Goal: Task Accomplishment & Management: Use online tool/utility

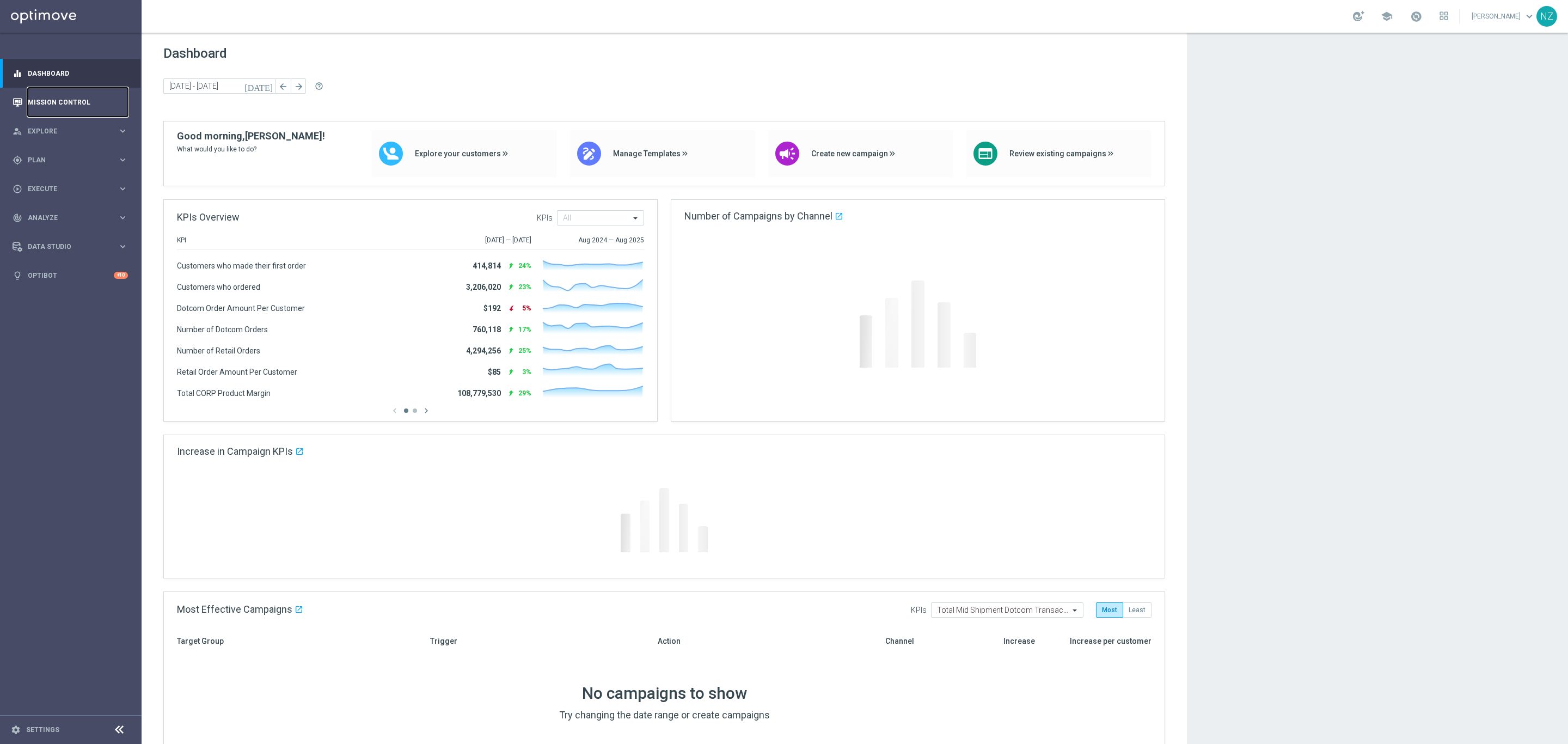
click at [53, 98] on link "Mission Control" at bounding box center [78, 102] width 100 height 29
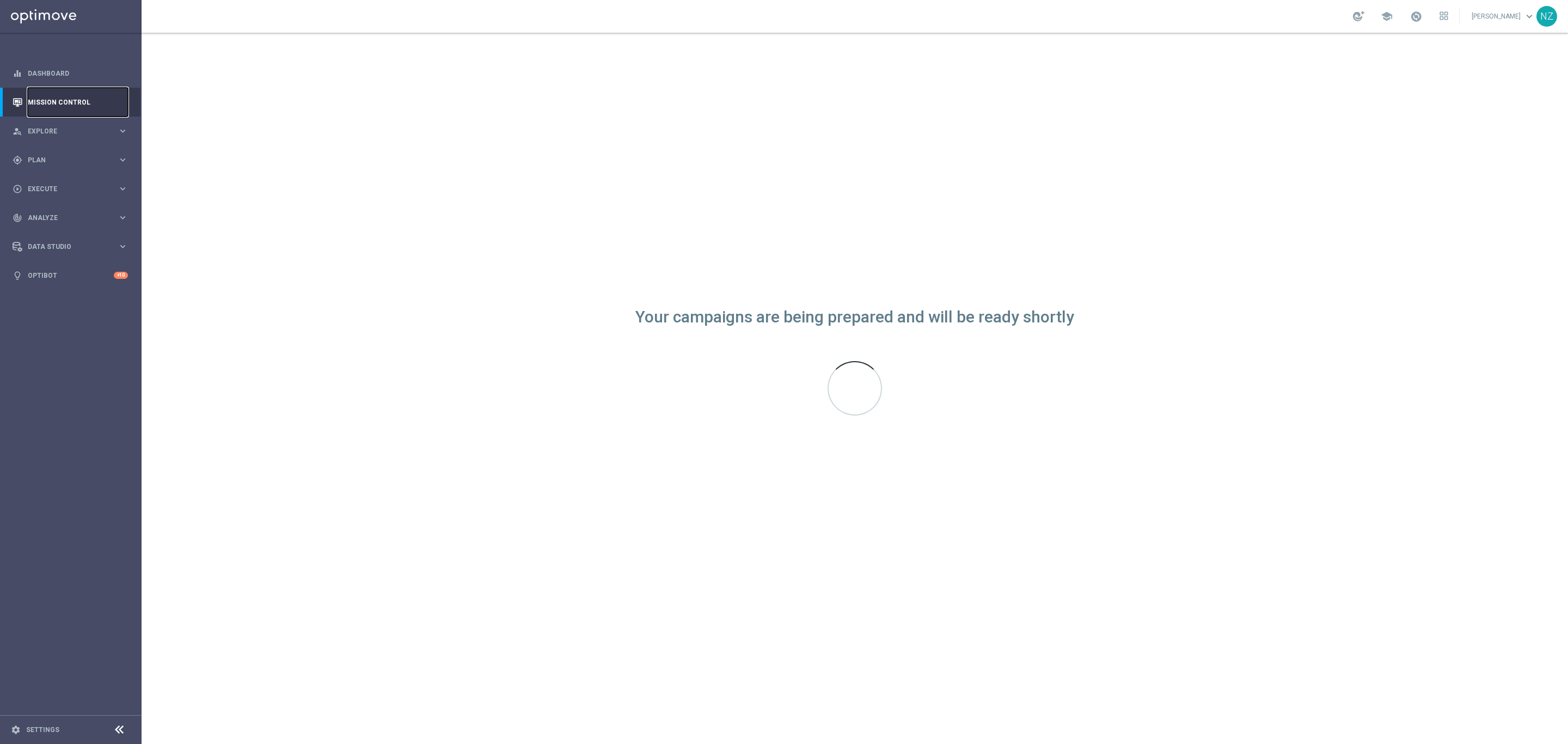
click at [74, 101] on link "Mission Control" at bounding box center [78, 102] width 100 height 29
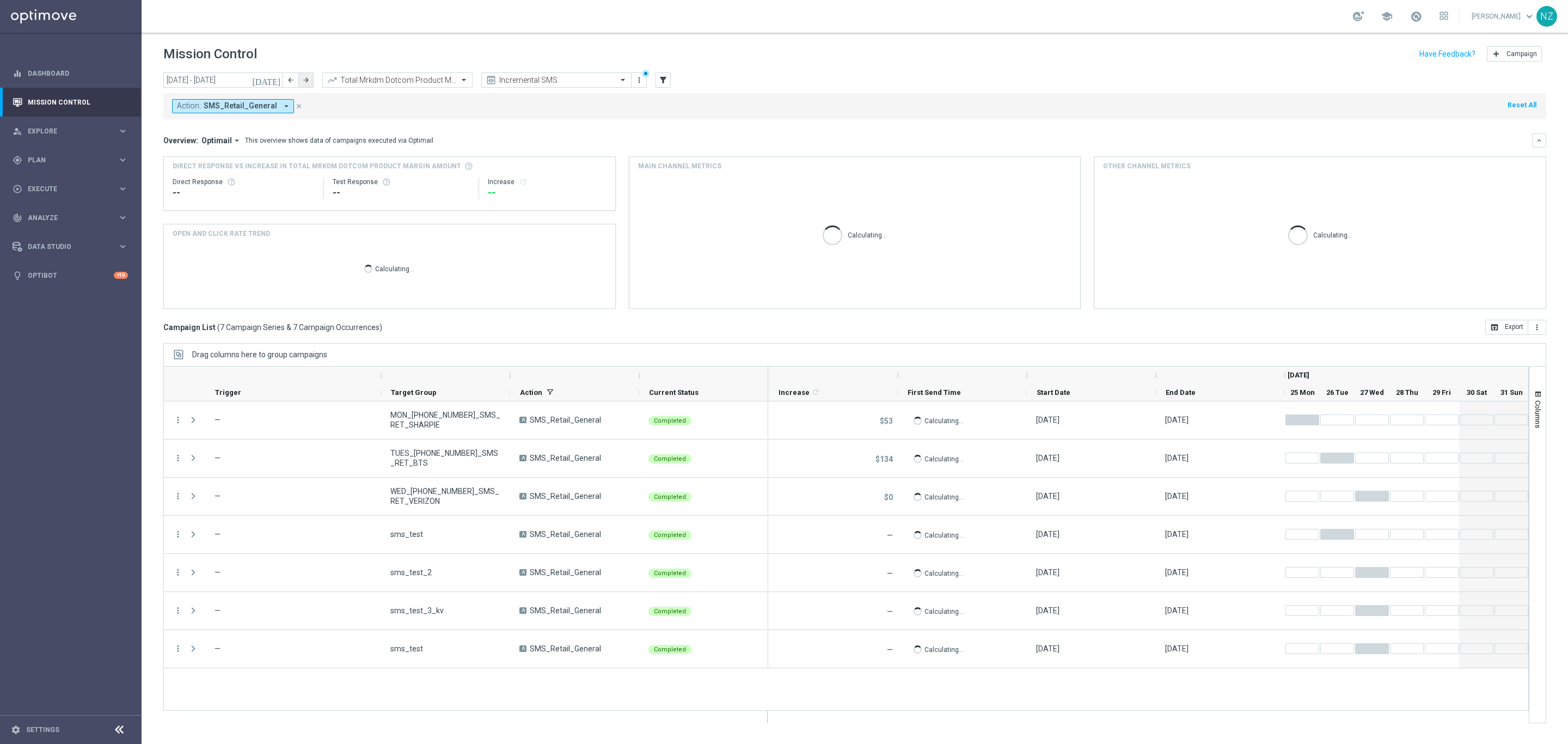
click at [304, 84] on button "arrow_forward" at bounding box center [306, 80] width 15 height 15
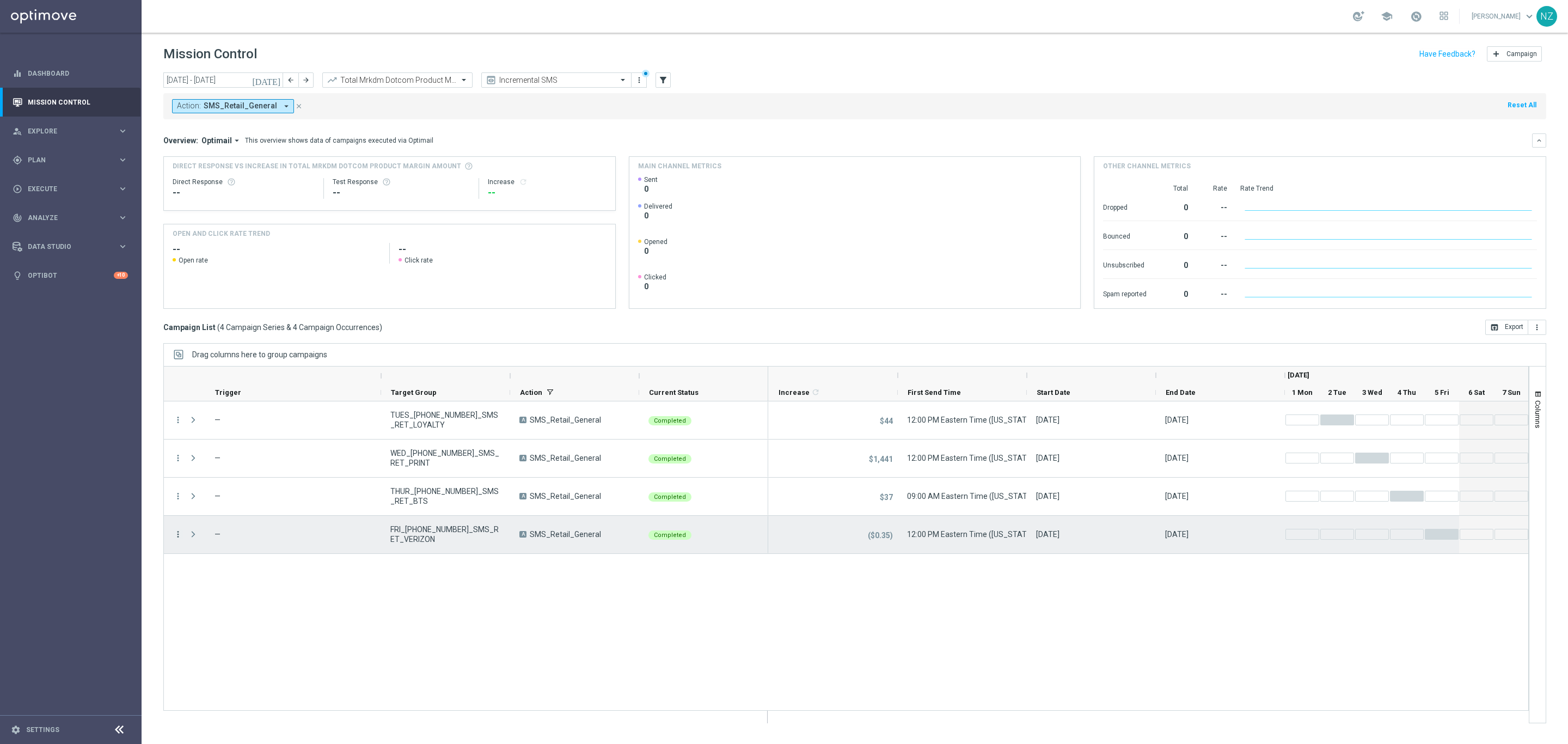
click at [175, 532] on icon "more_vert" at bounding box center [178, 534] width 10 height 10
click at [241, 619] on span "Duplicate and Edit" at bounding box center [228, 623] width 56 height 7
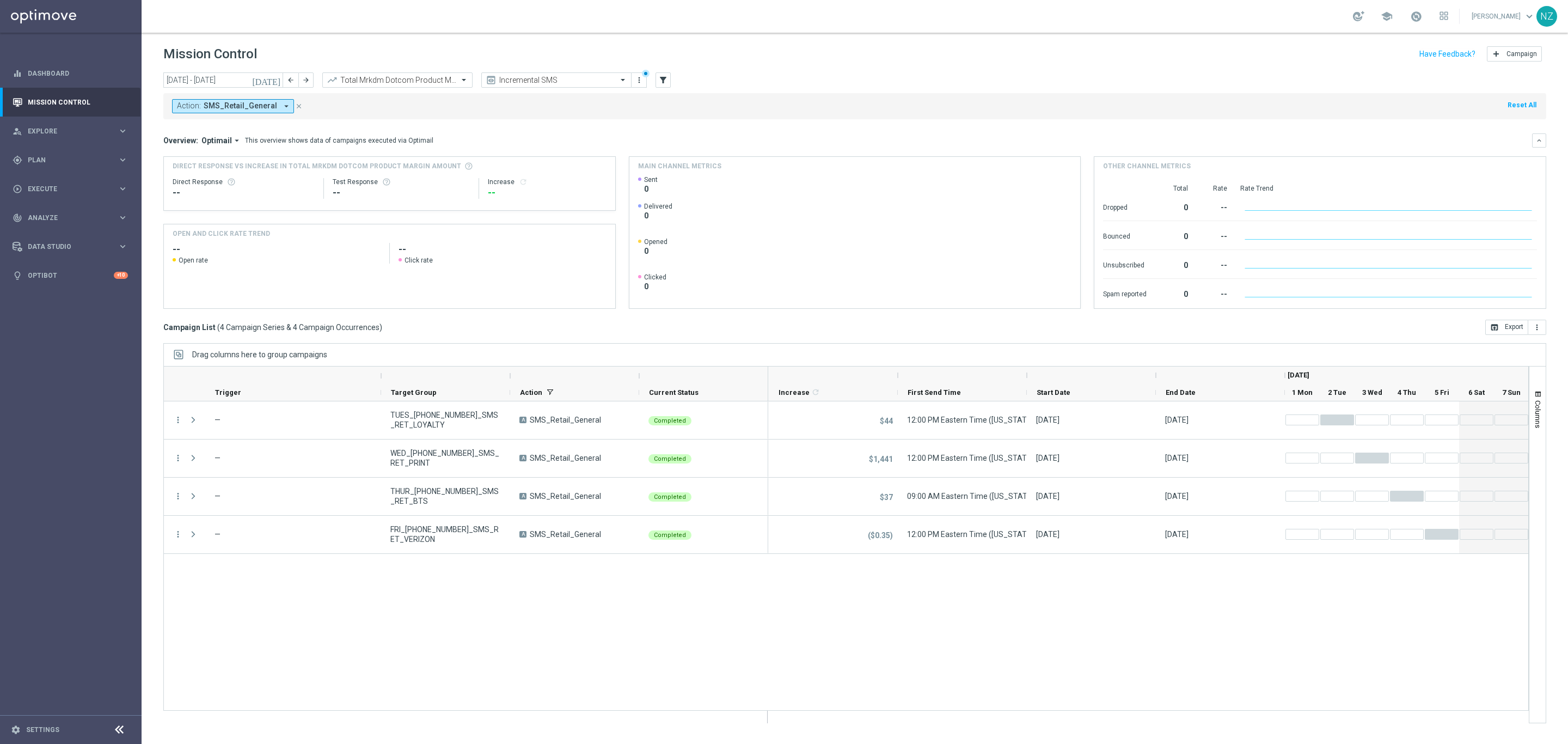
click at [274, 78] on icon "[DATE]" at bounding box center [266, 80] width 29 height 10
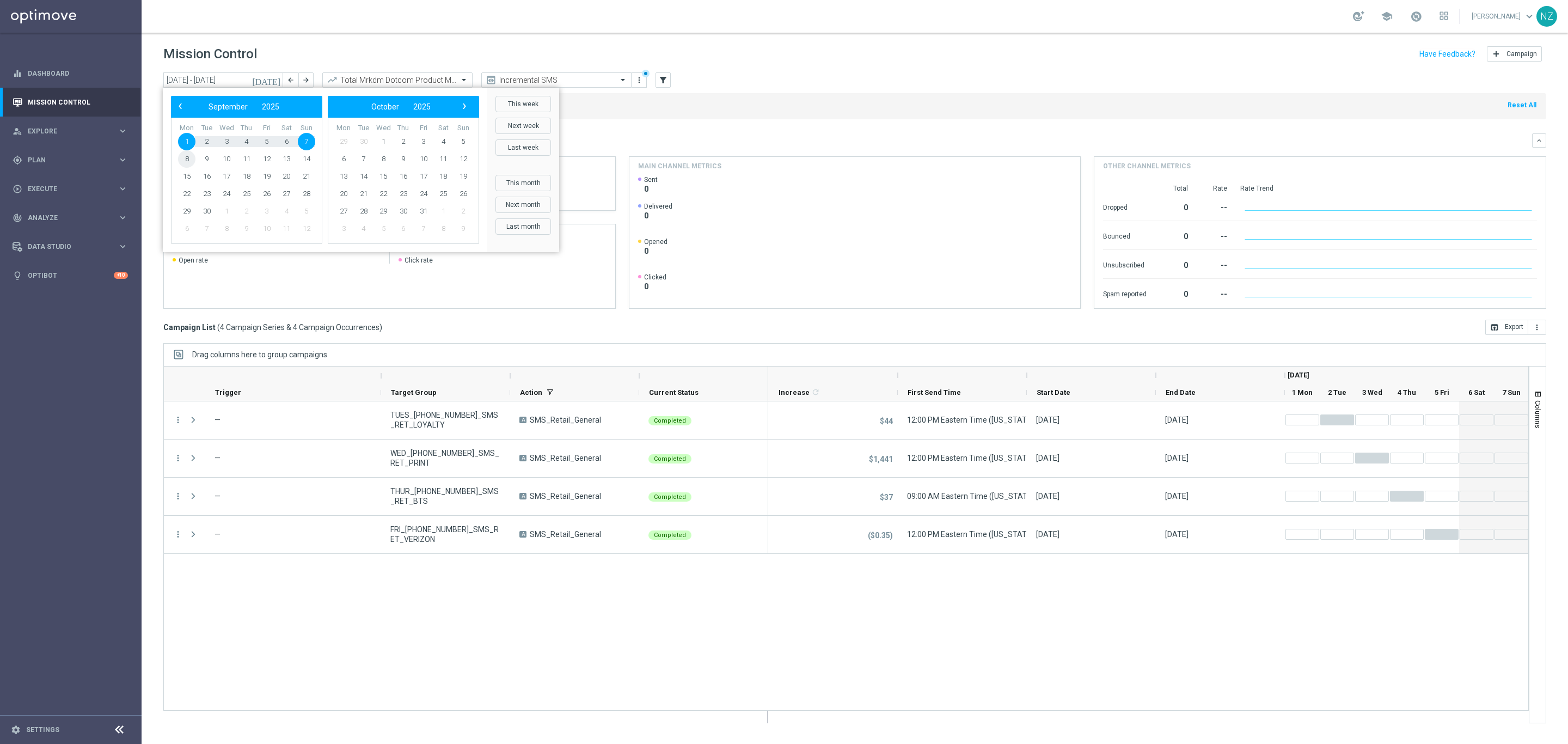
drag, startPoint x: 184, startPoint y: 149, endPoint x: 182, endPoint y: 155, distance: 6.3
click at [182, 155] on span "8" at bounding box center [187, 159] width 18 height 18
click at [304, 159] on span "14" at bounding box center [307, 159] width 18 height 18
type input "[DATE] - [DATE]"
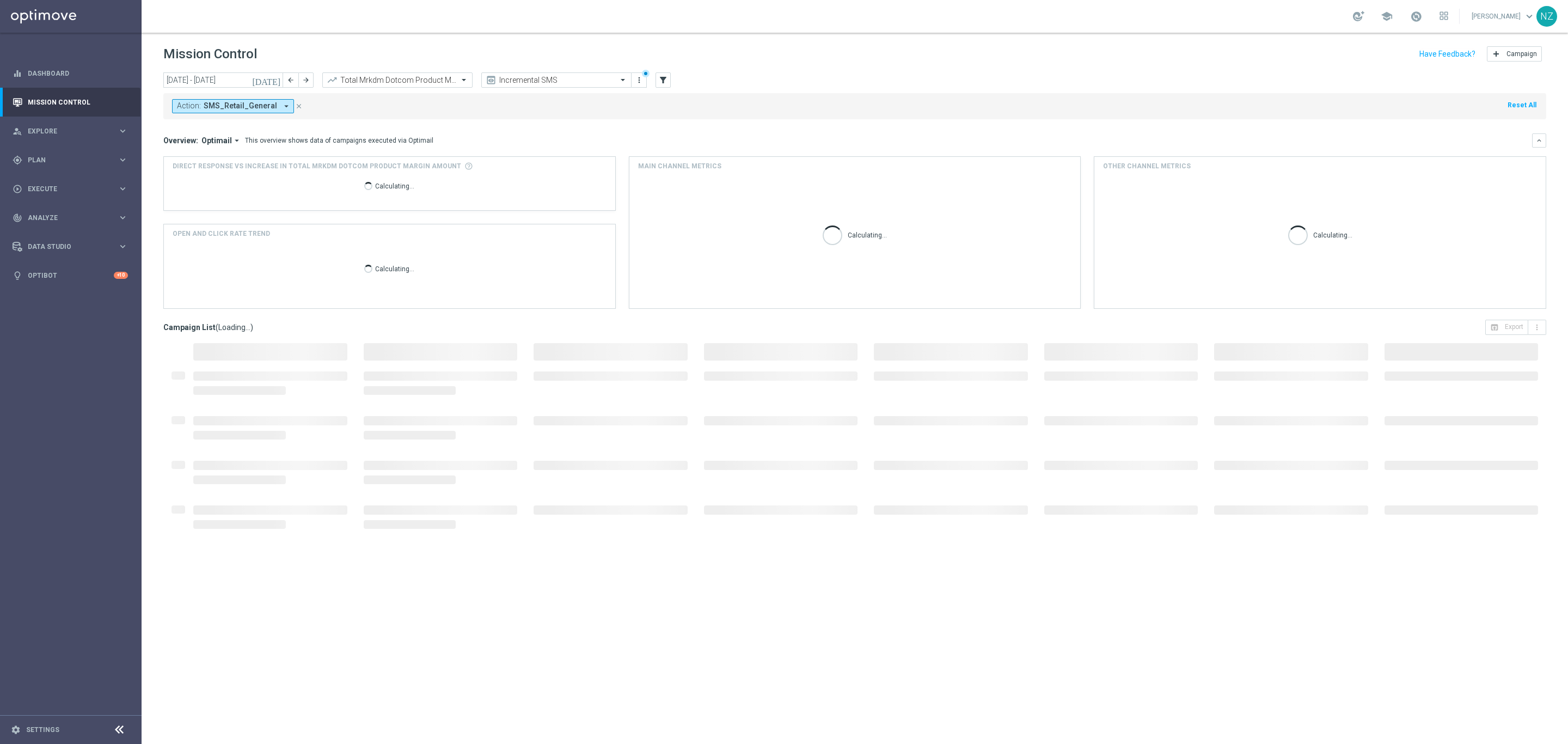
click at [702, 125] on mini-dashboard "Overview: Optimail arrow_drop_down This overview shows data of campaigns execut…" at bounding box center [855, 219] width 1383 height 200
click at [1182, 111] on div "Action: SMS_Retail_General arrow_drop_down close Reset All" at bounding box center [855, 106] width 1383 height 26
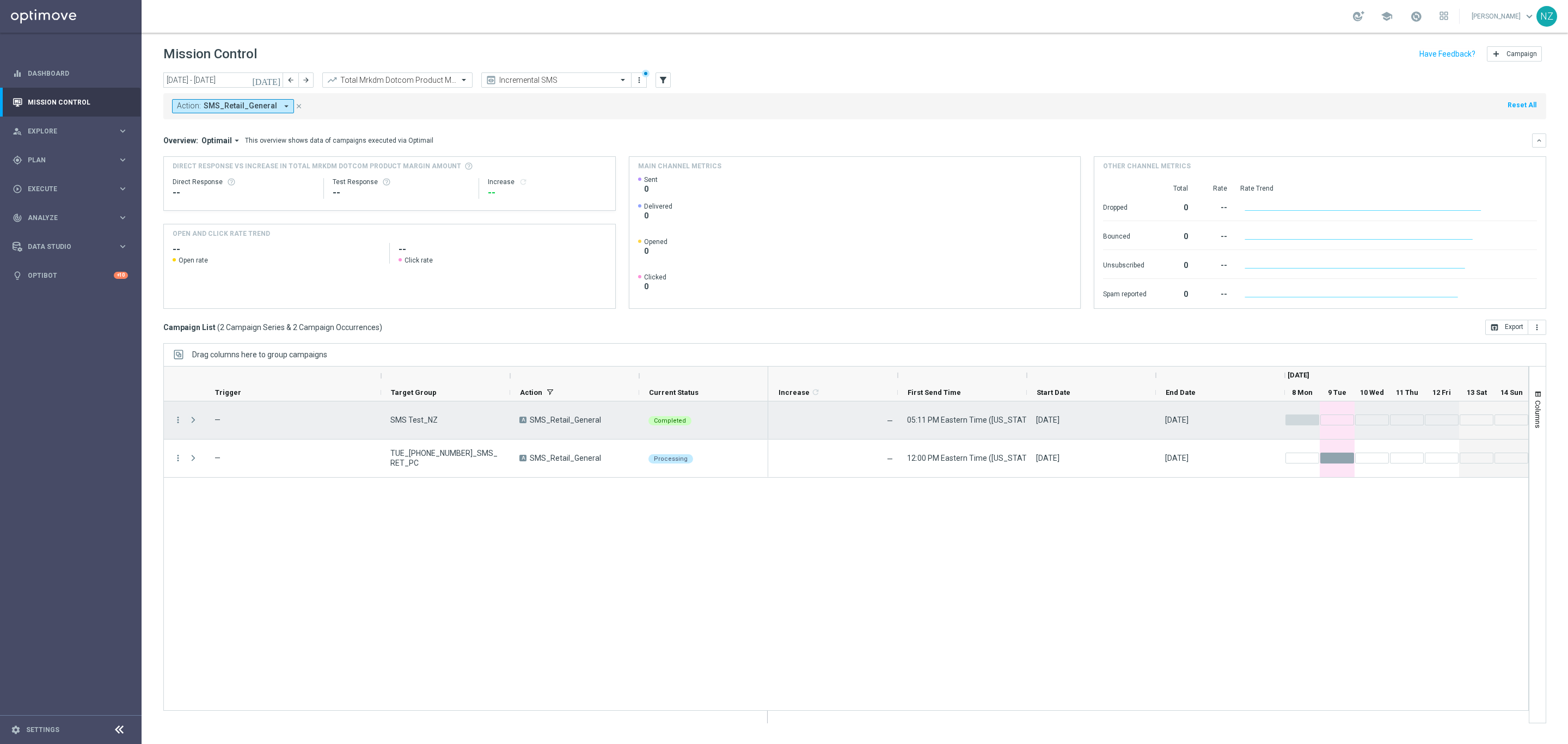
click at [192, 421] on span "Press SPACE to select this row." at bounding box center [193, 419] width 10 height 9
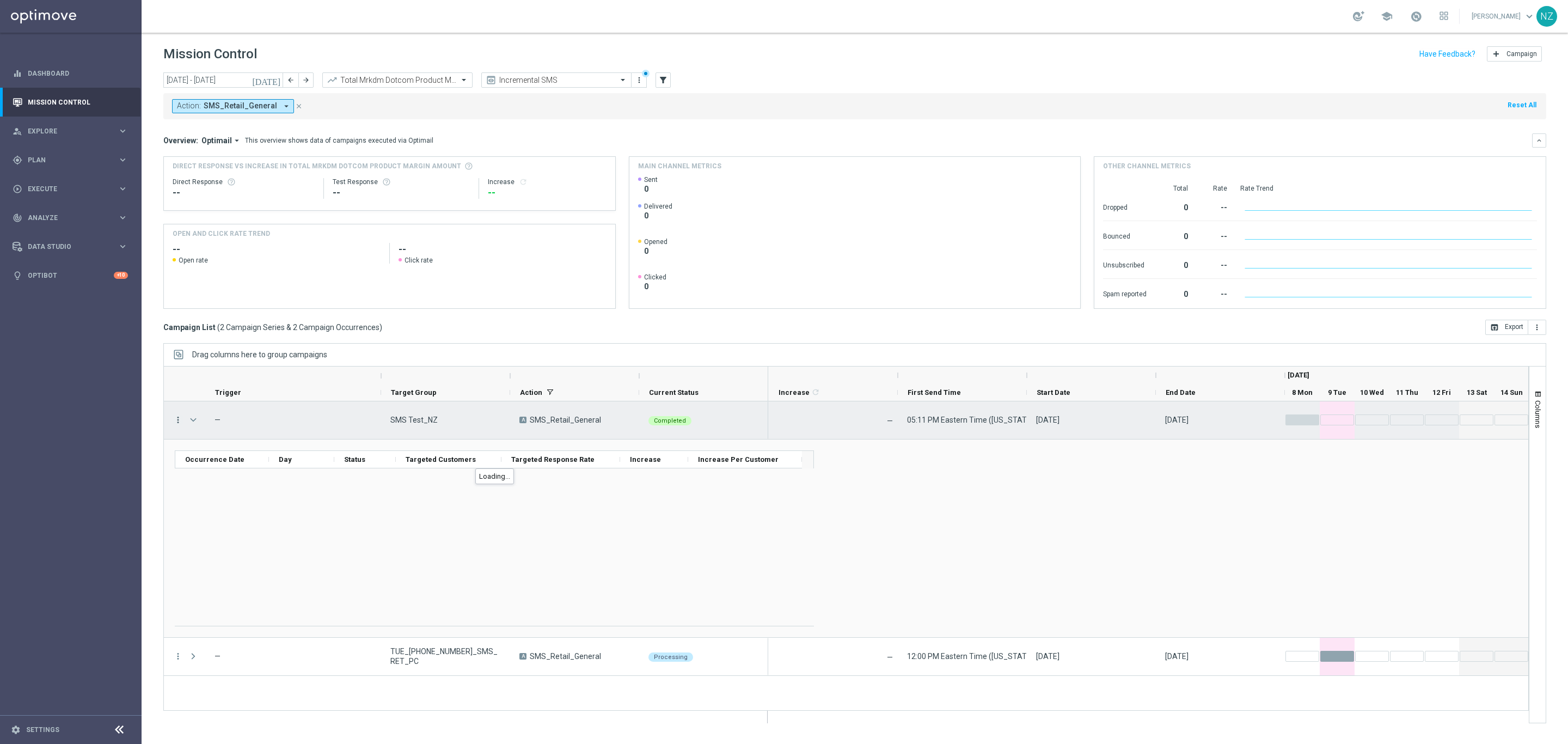
click at [176, 419] on icon "more_vert" at bounding box center [178, 420] width 10 height 10
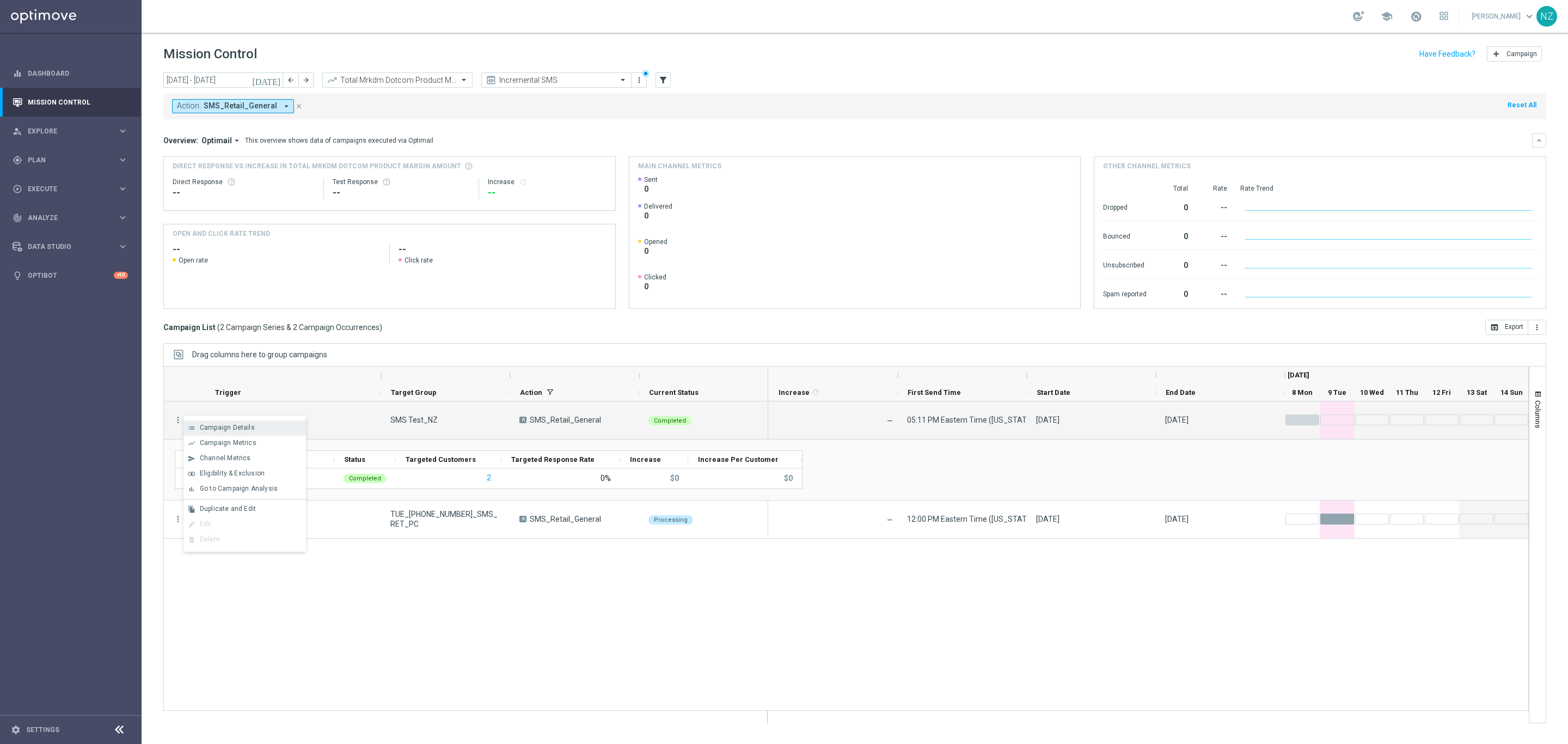
click at [237, 423] on span "Campaign Details" at bounding box center [227, 427] width 55 height 7
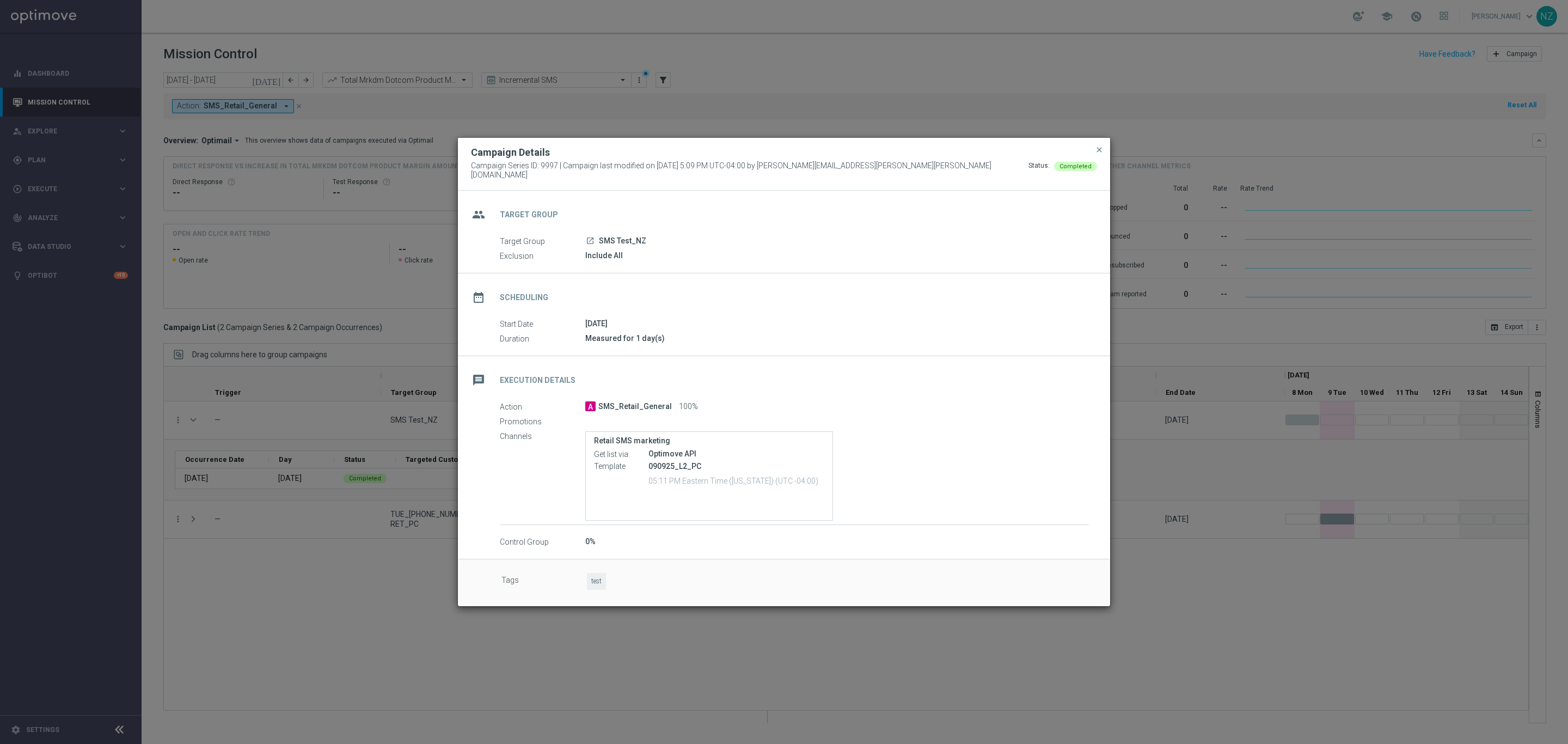
click at [1103, 152] on button "close" at bounding box center [1099, 149] width 11 height 13
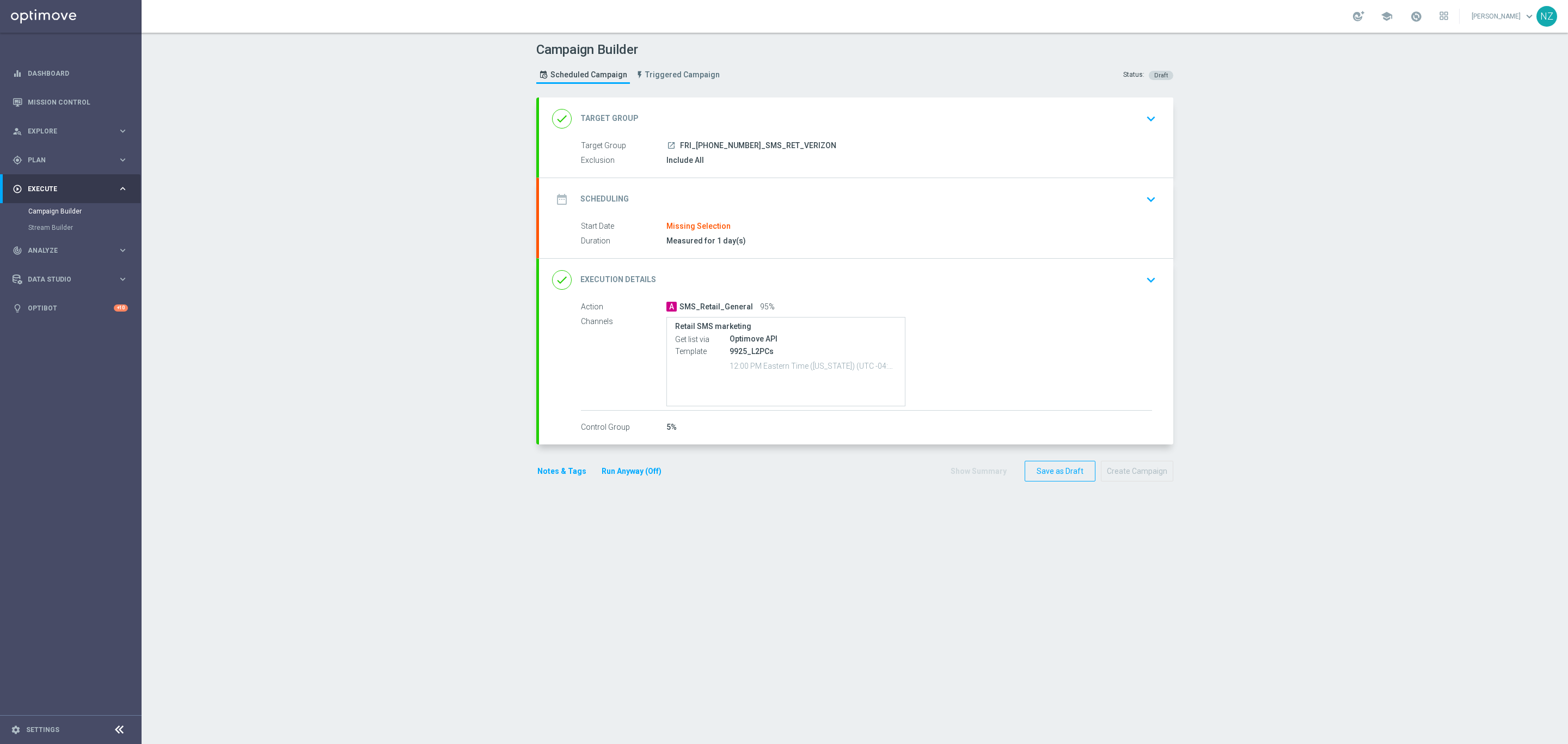
click at [1149, 113] on icon "keyboard_arrow_down" at bounding box center [1151, 118] width 16 height 16
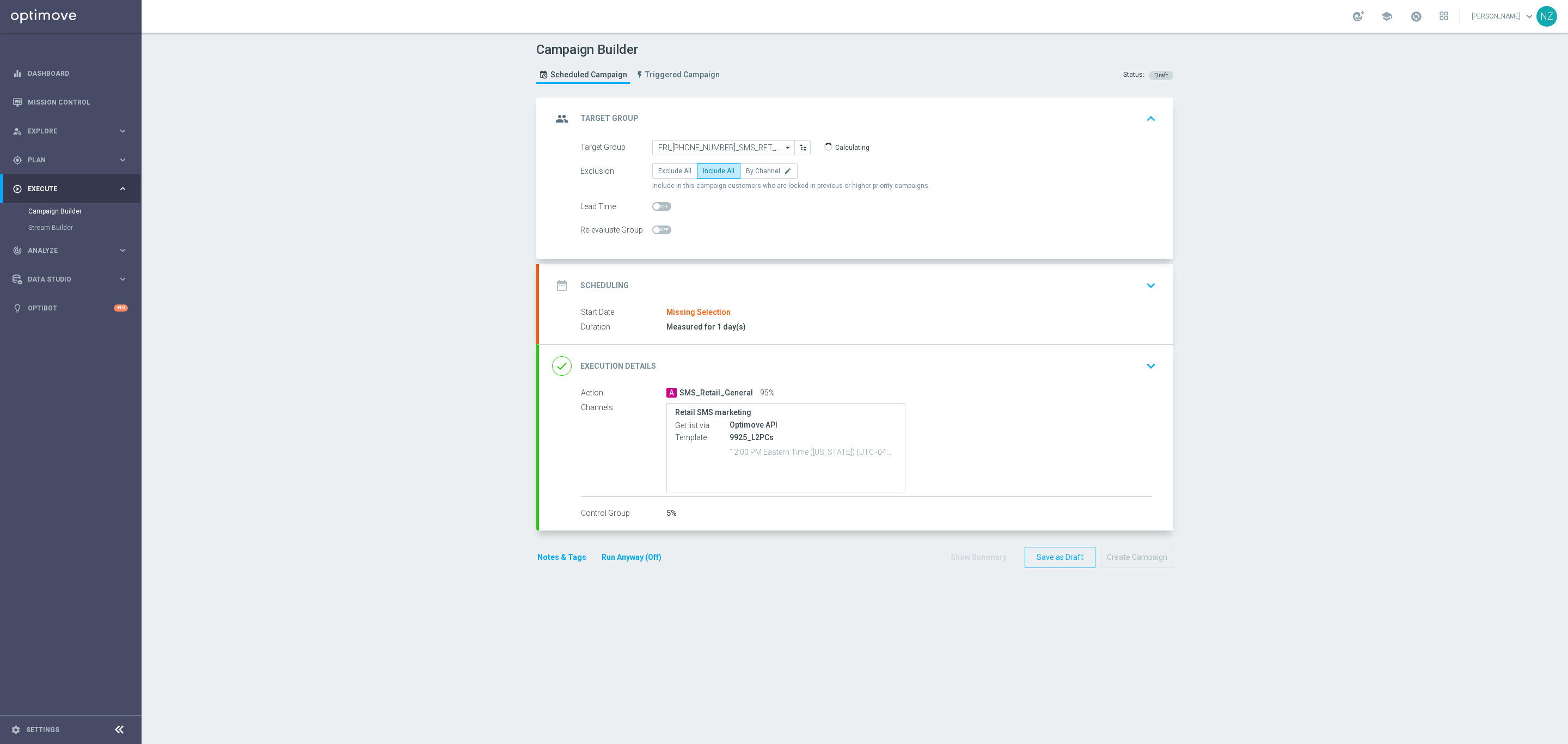
click at [708, 133] on div "group Target Group keyboard_arrow_up" at bounding box center [856, 118] width 634 height 42
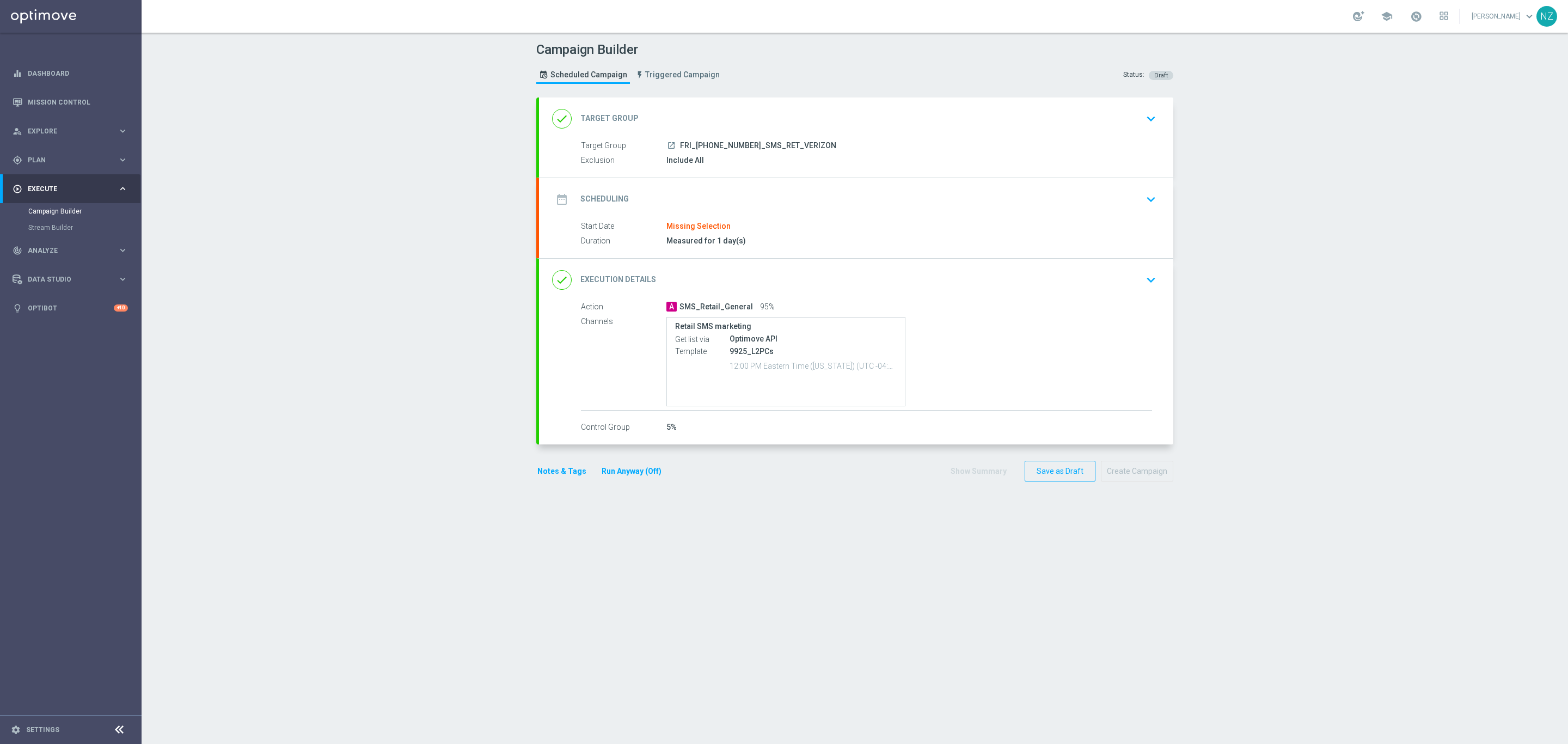
click at [708, 140] on div "launch FRI_20250905_SMS_RET_VERIZON" at bounding box center [909, 146] width 486 height 11
click at [1148, 119] on icon "keyboard_arrow_down" at bounding box center [1151, 118] width 16 height 16
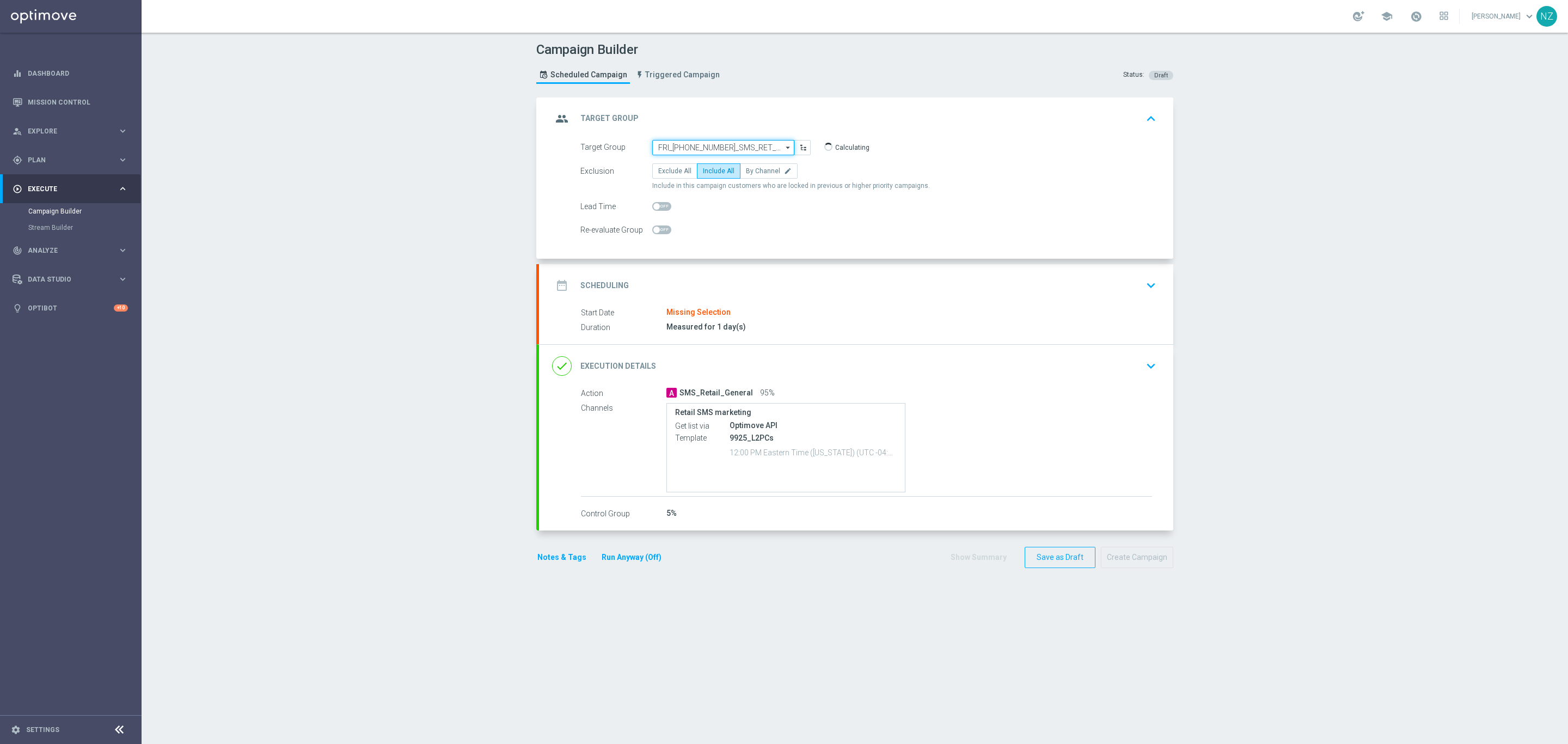
click at [727, 147] on input "FRI_[PHONE_NUMBER]_SMS_RET_VERIZON" at bounding box center [723, 148] width 142 height 15
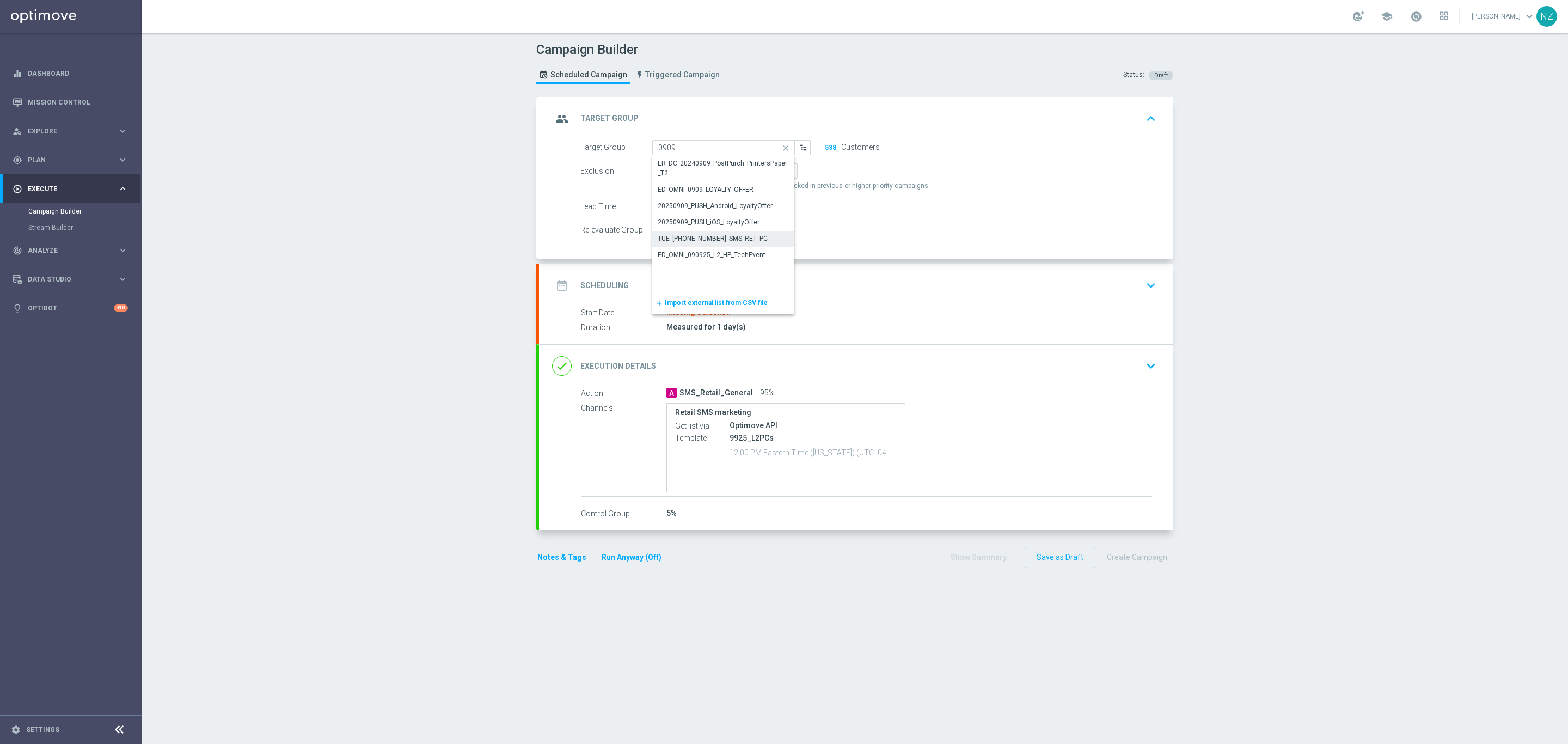
click at [748, 238] on div "TUE_[PHONE_NUMBER]_SMS_RET_PC" at bounding box center [723, 238] width 143 height 15
type input "TUE_[PHONE_NUMBER]_SMS_RET_PC"
click at [1152, 285] on icon "keyboard_arrow_down" at bounding box center [1151, 285] width 16 height 16
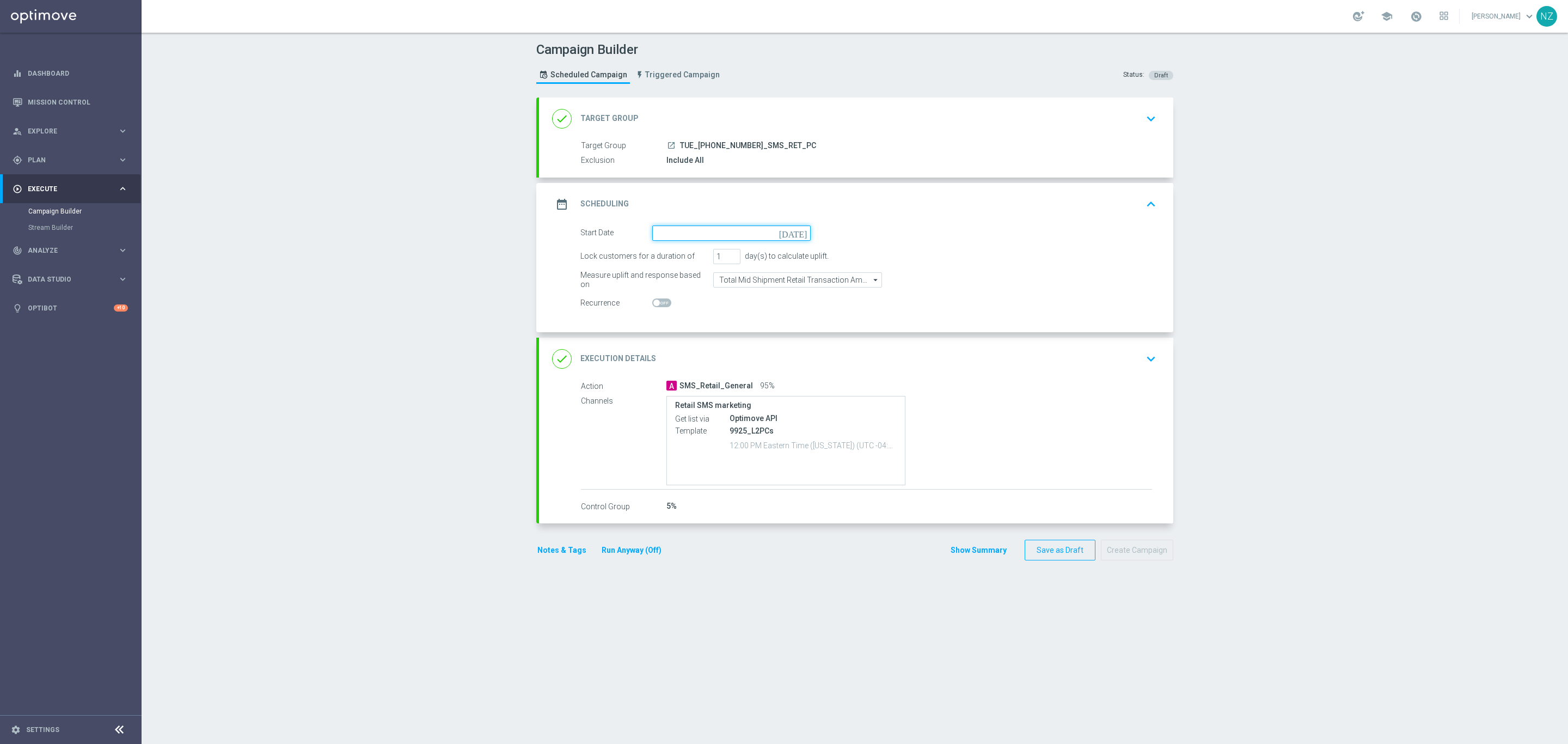
click at [681, 229] on input at bounding box center [731, 233] width 159 height 15
click at [687, 310] on span "9" at bounding box center [696, 312] width 18 height 18
type input "09 Sep 2025"
click at [1143, 353] on icon "keyboard_arrow_down" at bounding box center [1151, 359] width 16 height 16
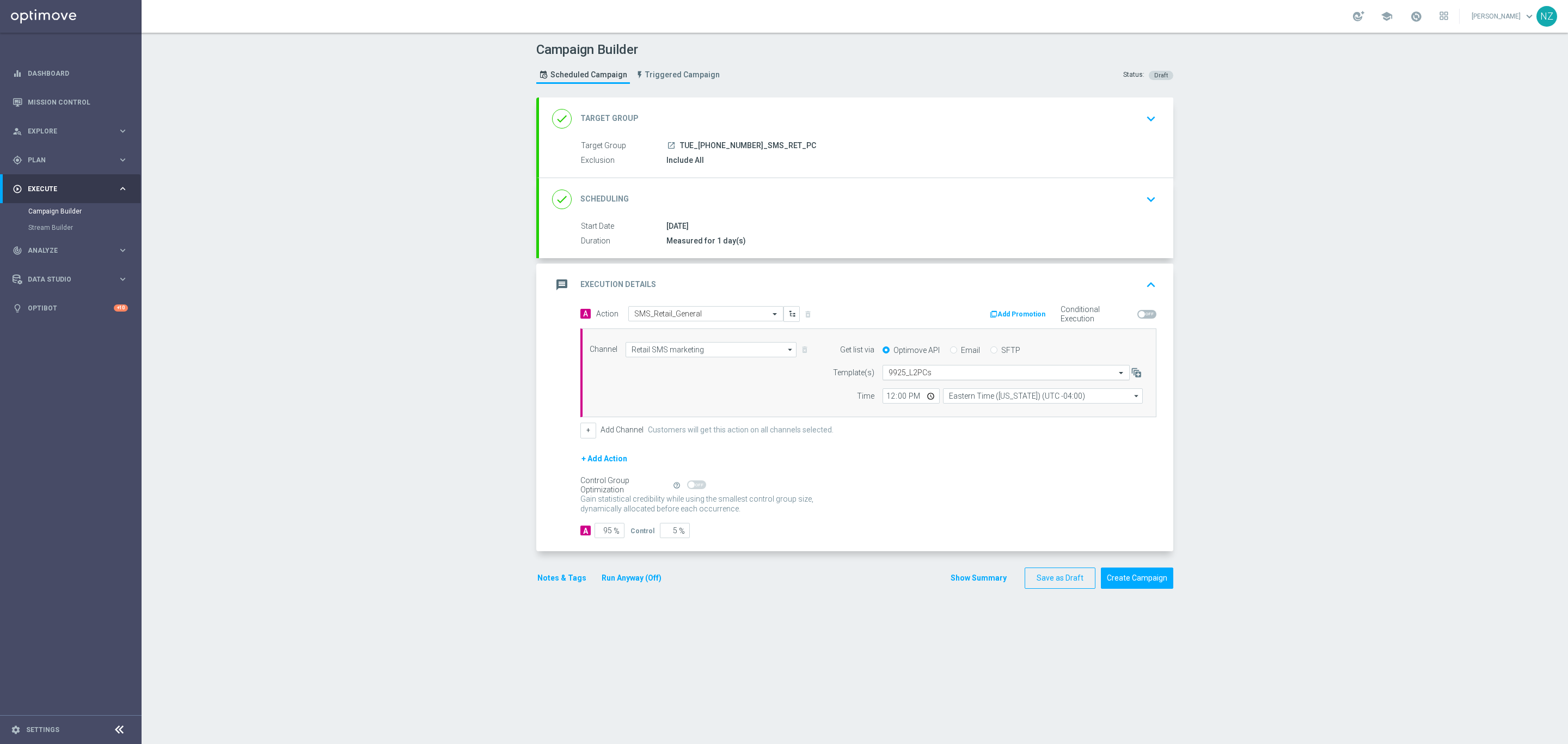
click at [958, 377] on input "text" at bounding box center [995, 373] width 214 height 10
click at [921, 386] on label "090925_L2_PC" at bounding box center [910, 389] width 44 height 10
type input "0909"
click at [1352, 406] on div "Campaign Builder Scheduled Campaign Triggered Campaign Status: Draft done Targe…" at bounding box center [855, 388] width 1426 height 711
click at [553, 579] on button "Notes & Tags" at bounding box center [561, 578] width 51 height 14
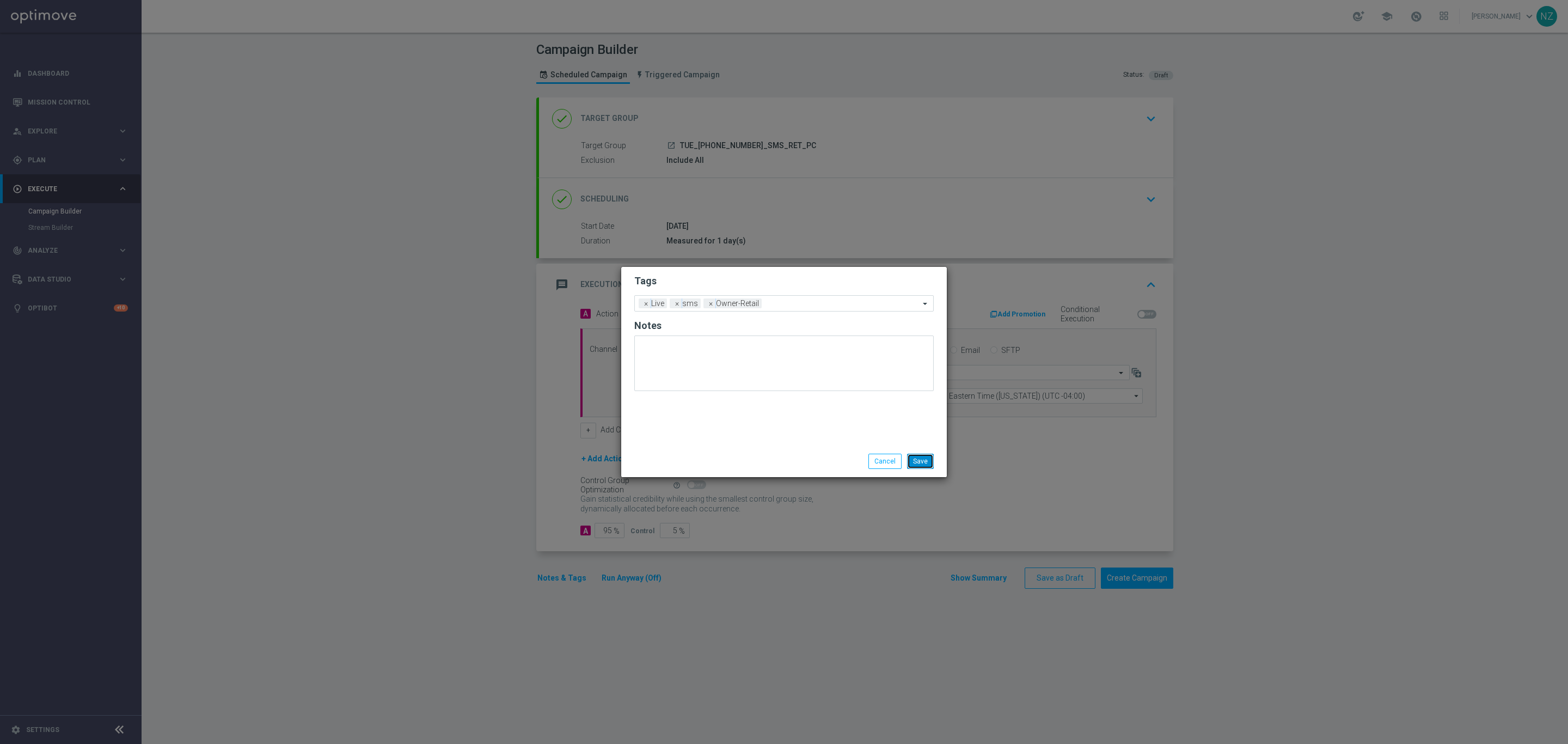
click at [915, 458] on button "Save" at bounding box center [920, 461] width 27 height 15
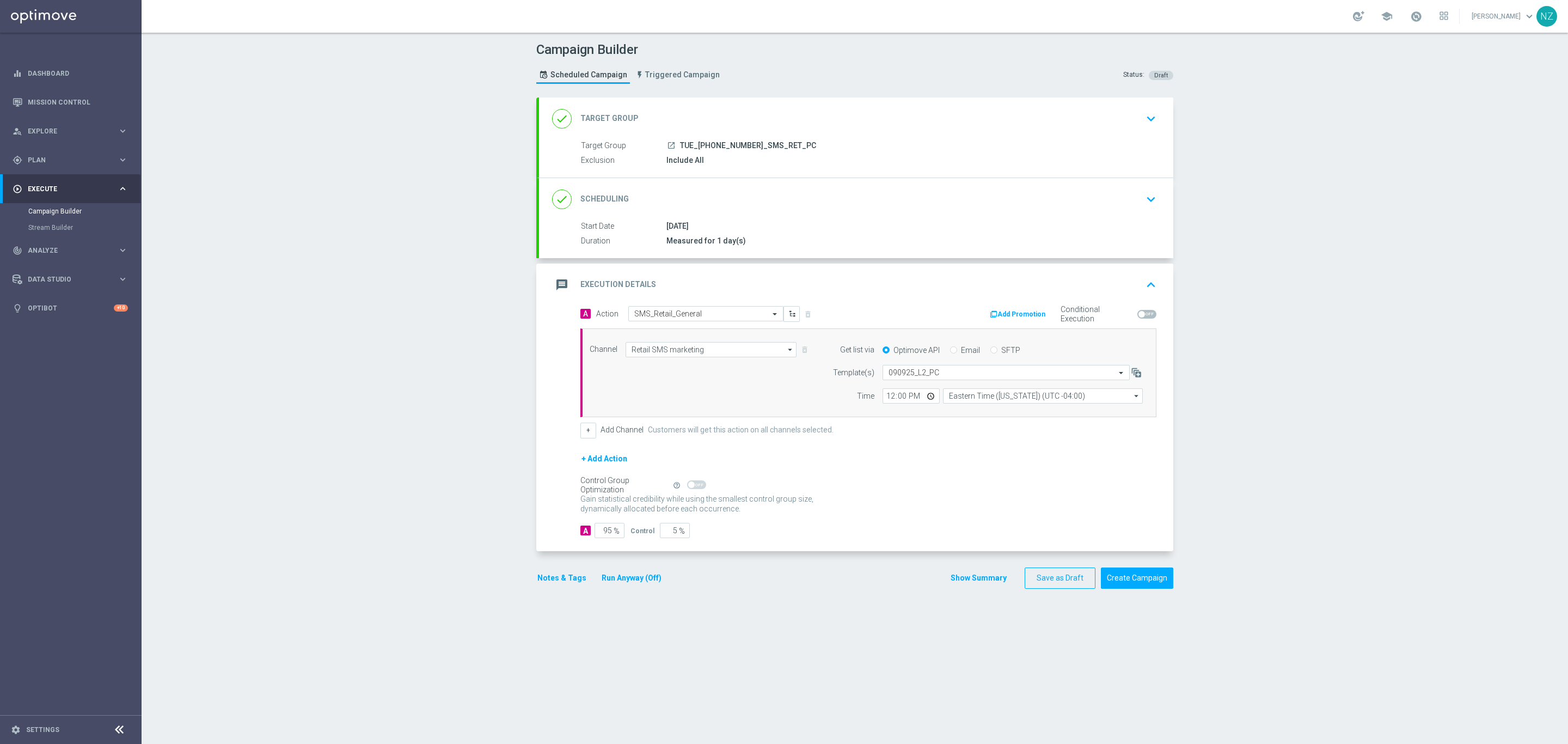
click at [1288, 350] on div "Campaign Builder Scheduled Campaign Triggered Campaign Status: Draft done Targe…" at bounding box center [855, 388] width 1426 height 711
click at [1139, 583] on button "Create Campaign" at bounding box center [1137, 578] width 72 height 21
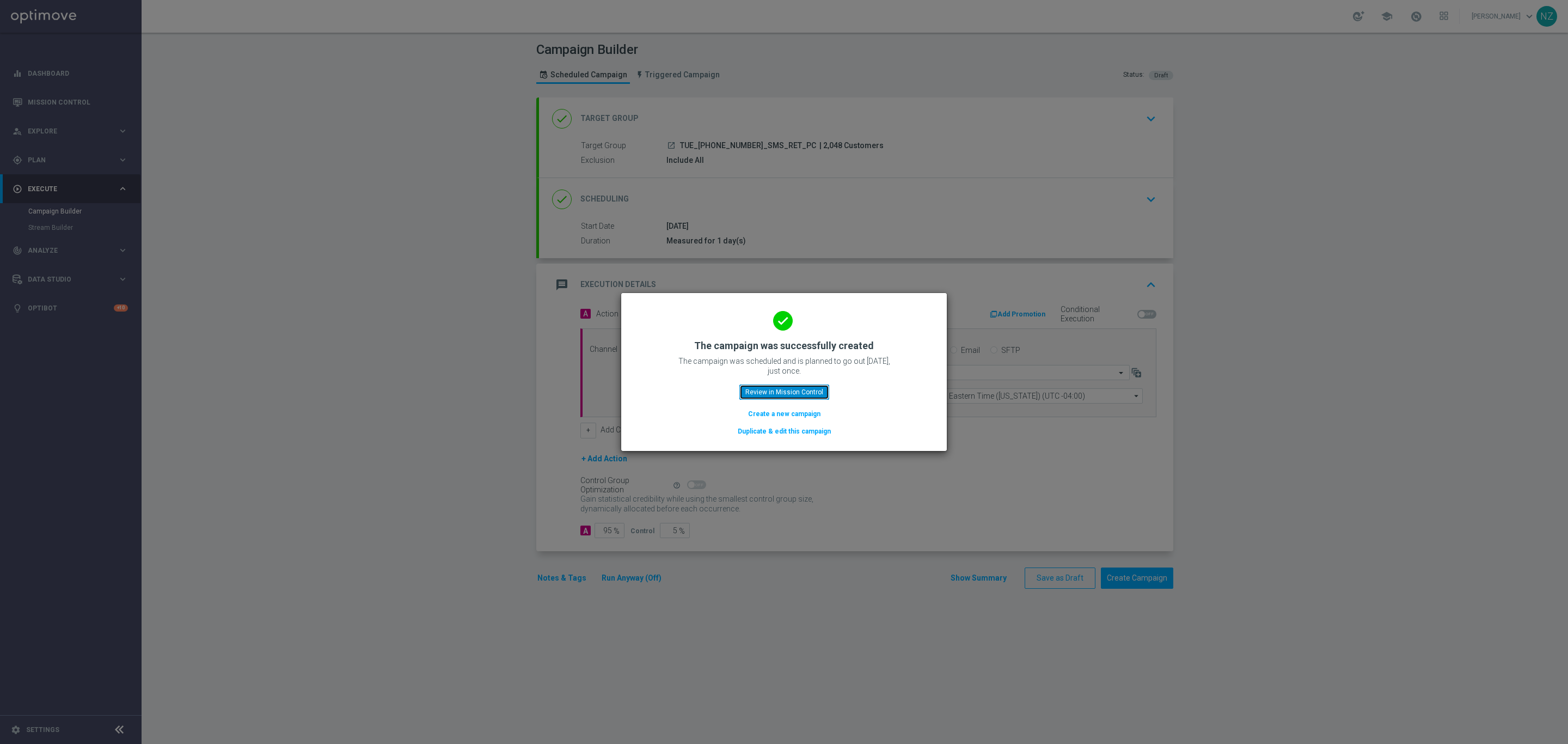
click at [802, 393] on button "Review in Mission Control" at bounding box center [784, 392] width 90 height 15
